Goal: Navigation & Orientation: Go to known website

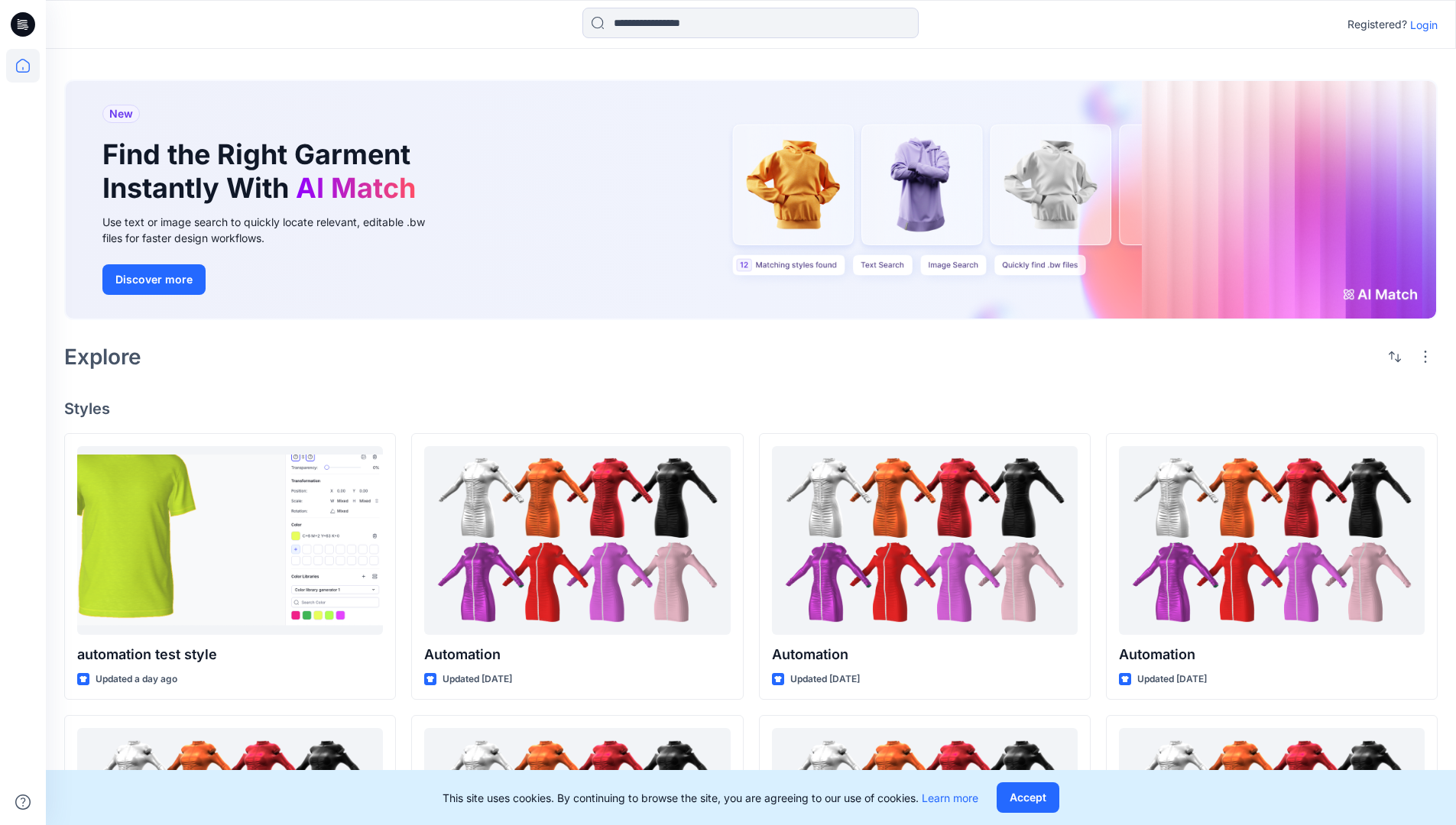
click at [1421, 24] on p "Login" at bounding box center [1424, 24] width 28 height 16
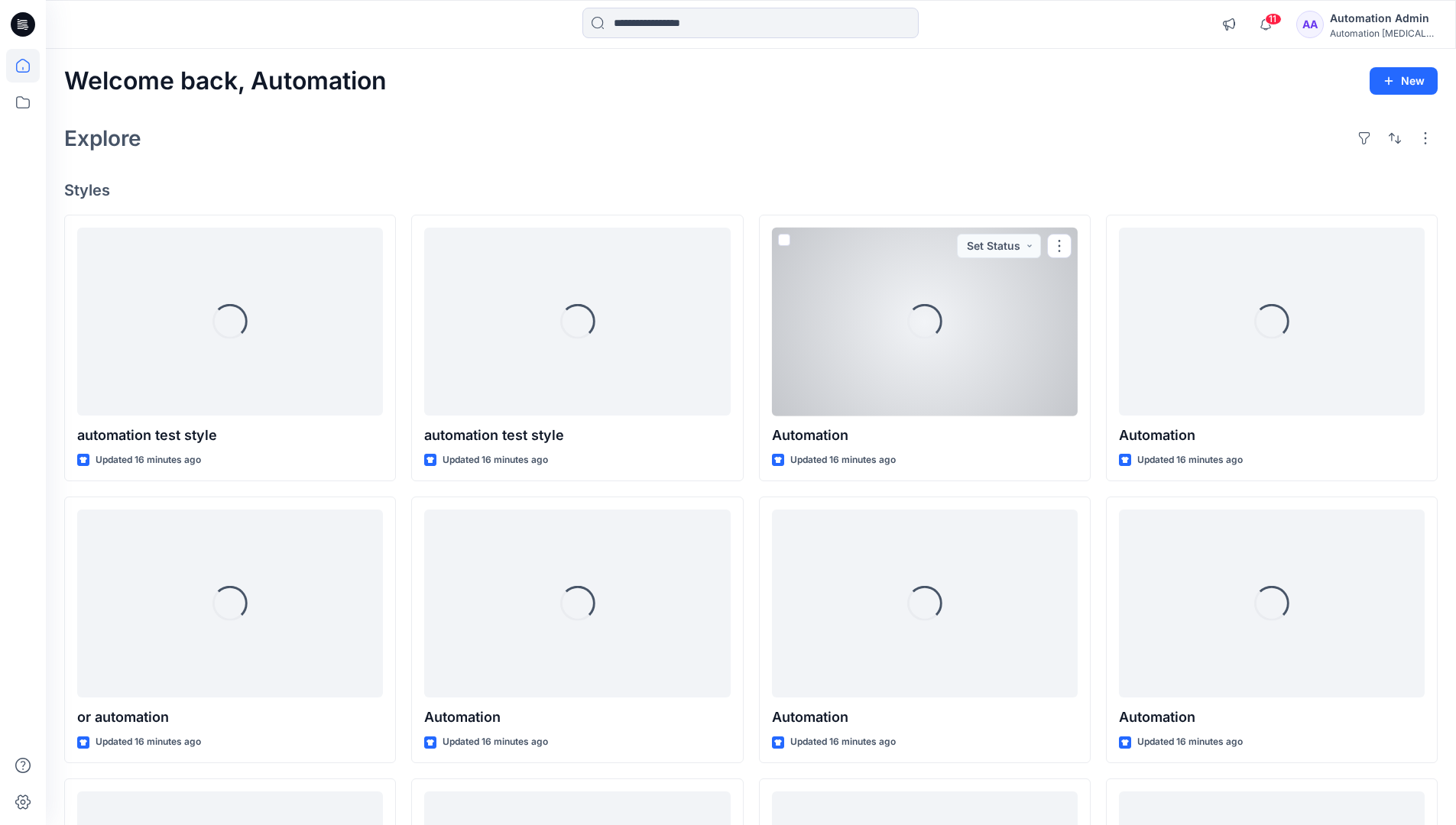
click at [29, 65] on icon at bounding box center [22, 65] width 14 height 14
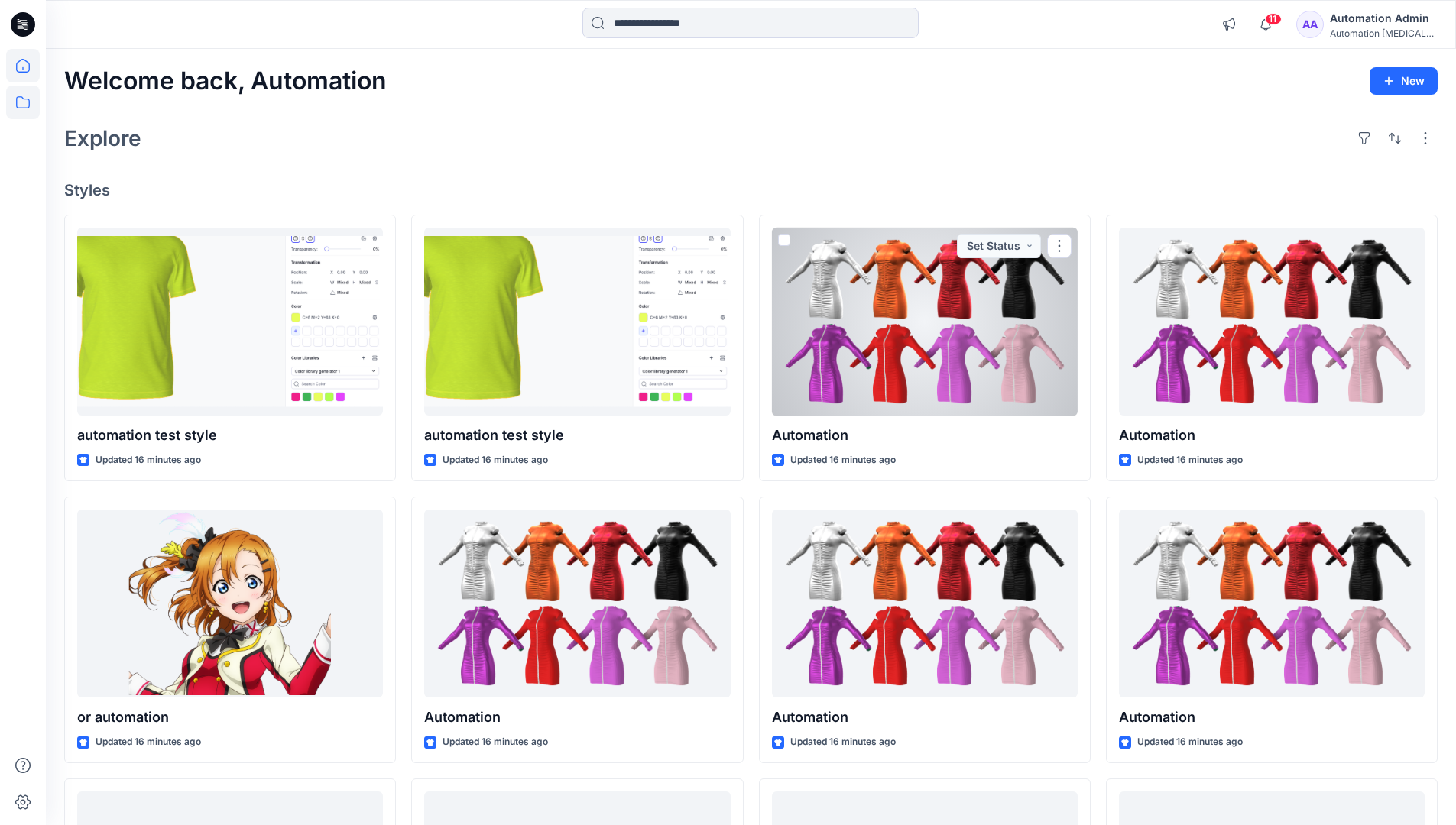
click at [27, 103] on icon at bounding box center [23, 103] width 34 height 34
